Goal: Task Accomplishment & Management: Manage account settings

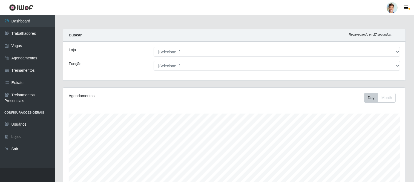
scroll to position [113, 342]
select select "481"
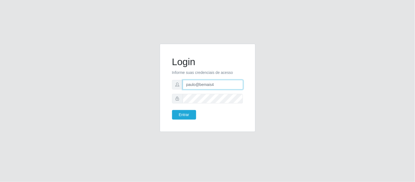
drag, startPoint x: 217, startPoint y: 86, endPoint x: 127, endPoint y: 77, distance: 91.3
click at [124, 77] on div "Login Informe suas credenciais de acesso paulo@bemais4 Entrar" at bounding box center [208, 91] width 312 height 95
type input "juliomarques@leta"
click at [187, 112] on button "Entrar" at bounding box center [184, 115] width 24 height 10
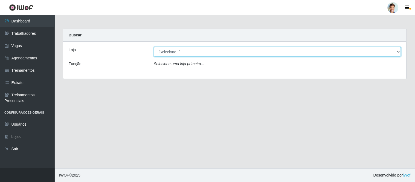
click at [178, 52] on select "[Selecione...] Leta - Arco-Mix Areias Leta - Arco-Mix Asa Branca Leta - Arco-Mi…" at bounding box center [277, 52] width 247 height 10
select select "491"
click at [154, 47] on select "[Selecione...] Leta - Arco-Mix Areias Leta - Arco-Mix Asa Branca Leta - Arco-Mi…" at bounding box center [277, 52] width 247 height 10
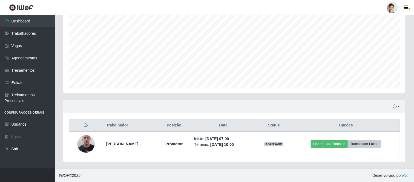
scroll to position [108, 0]
click at [393, 107] on icon "button" at bounding box center [394, 107] width 4 height 4
